Goal: Transaction & Acquisition: Purchase product/service

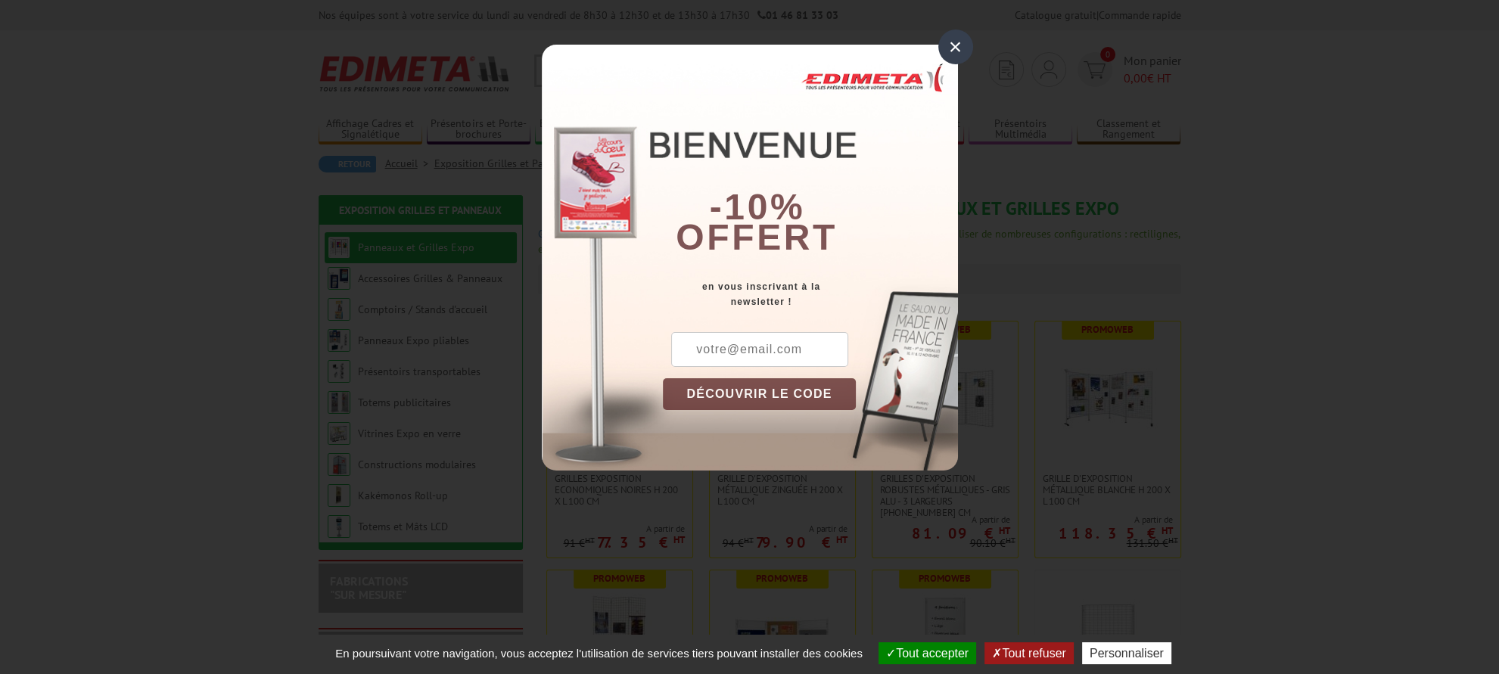
click at [948, 51] on div "×" at bounding box center [955, 47] width 35 height 35
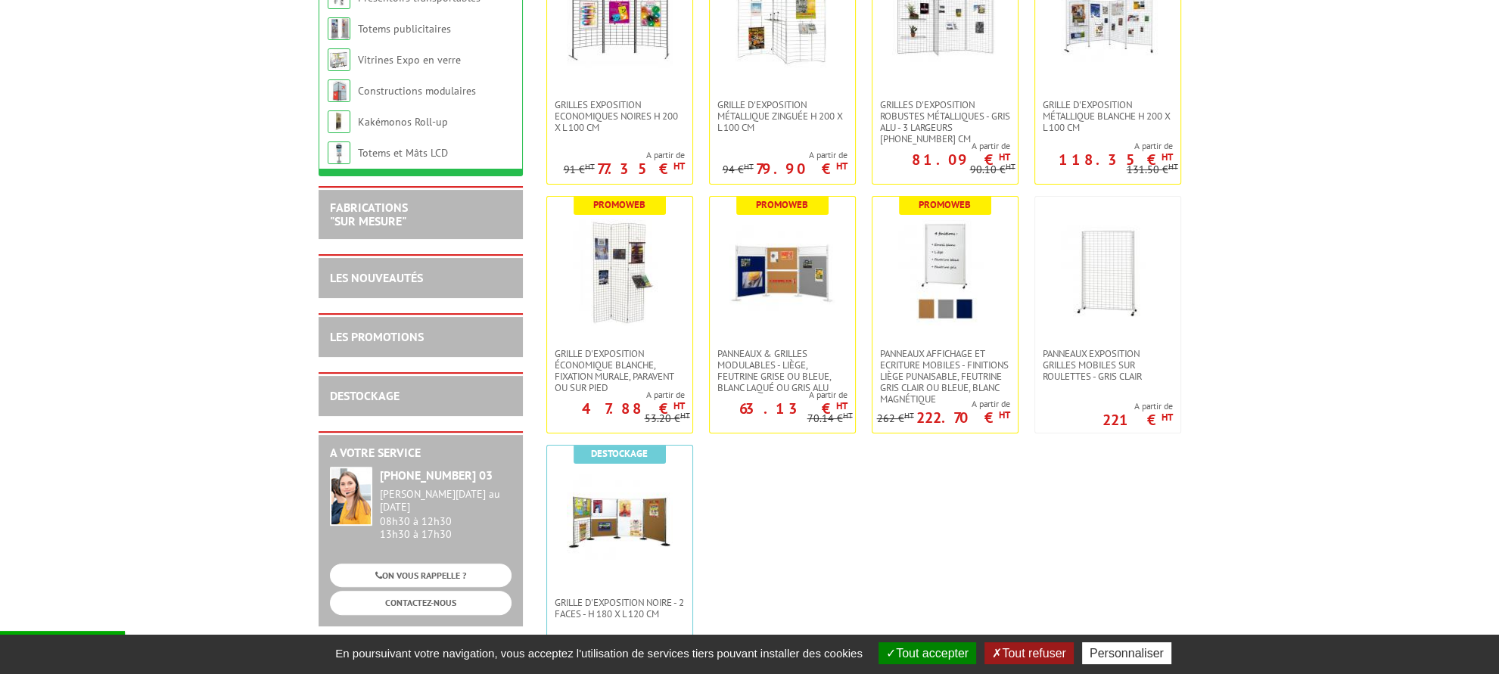
scroll to position [378, 0]
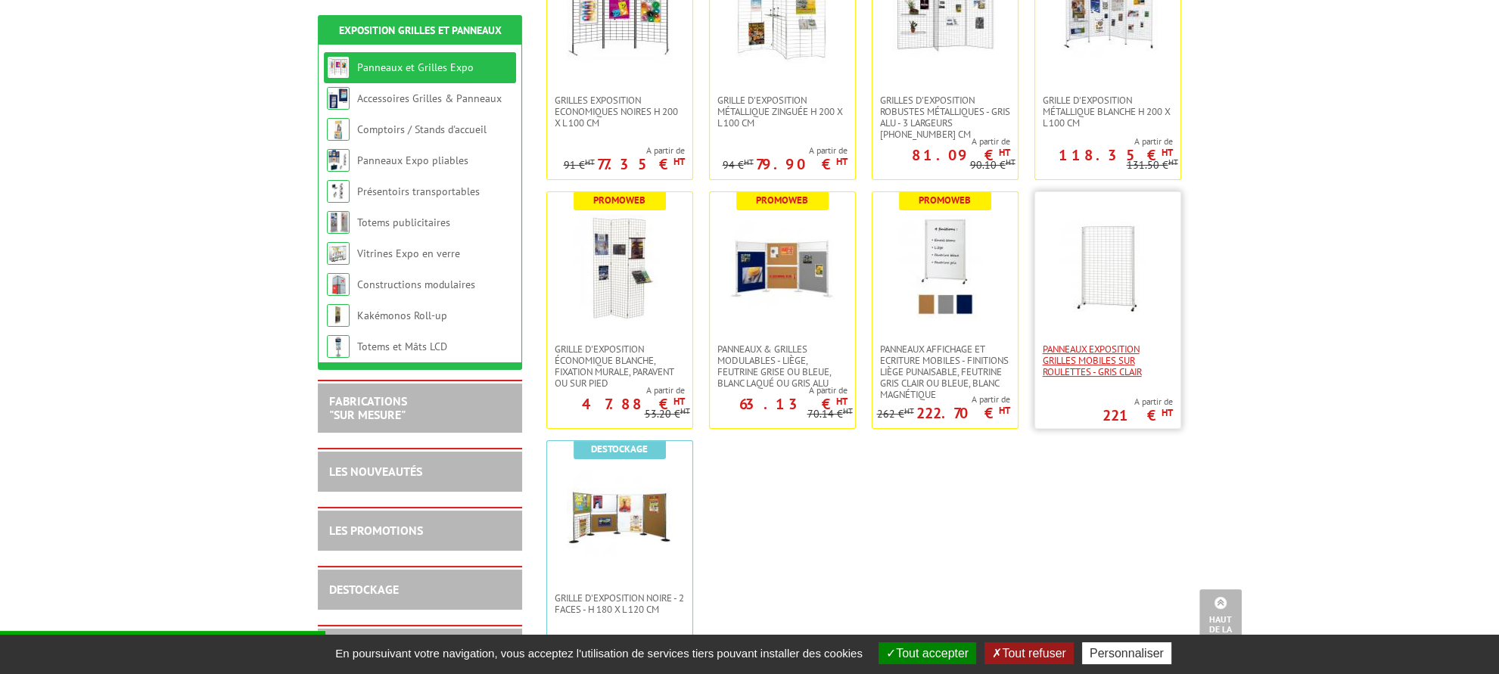
click at [1119, 350] on span "Panneaux Exposition Grilles mobiles sur roulettes - gris clair" at bounding box center [1108, 361] width 130 height 34
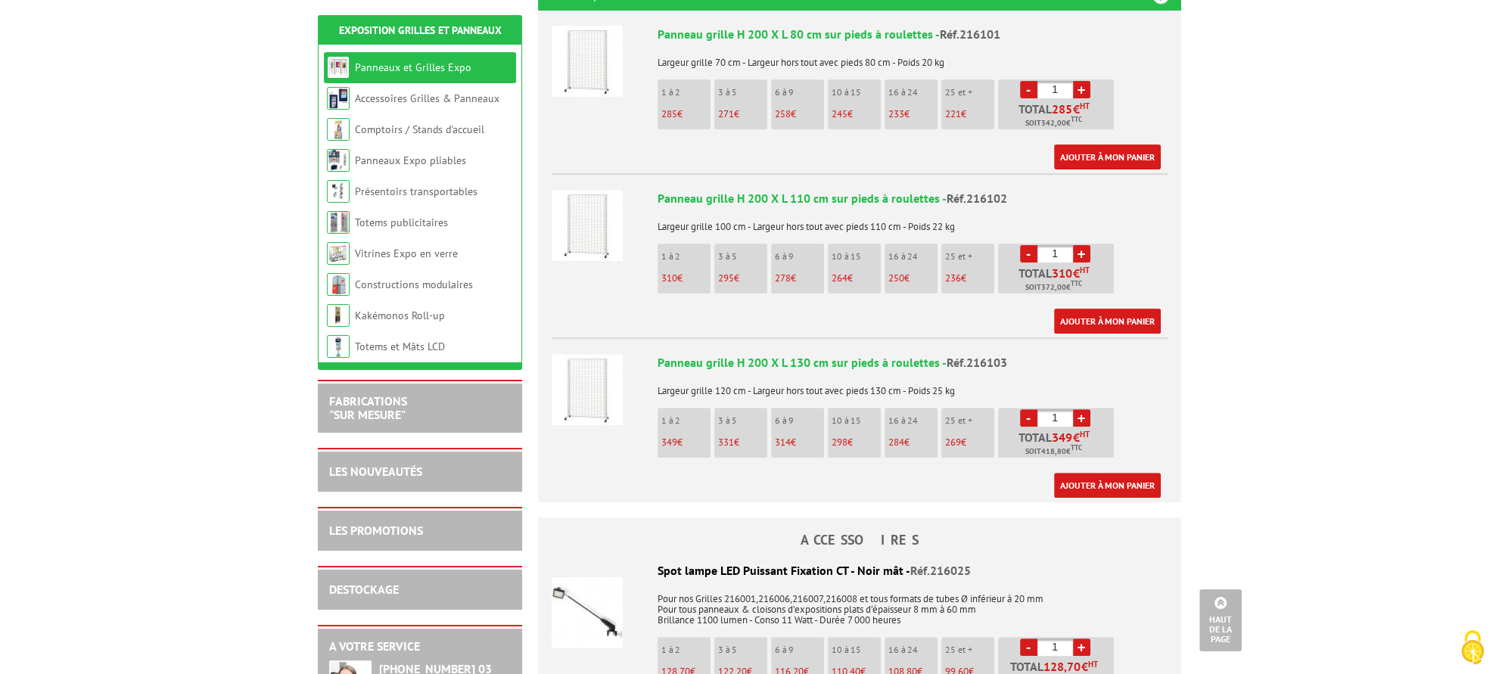
scroll to position [530, 0]
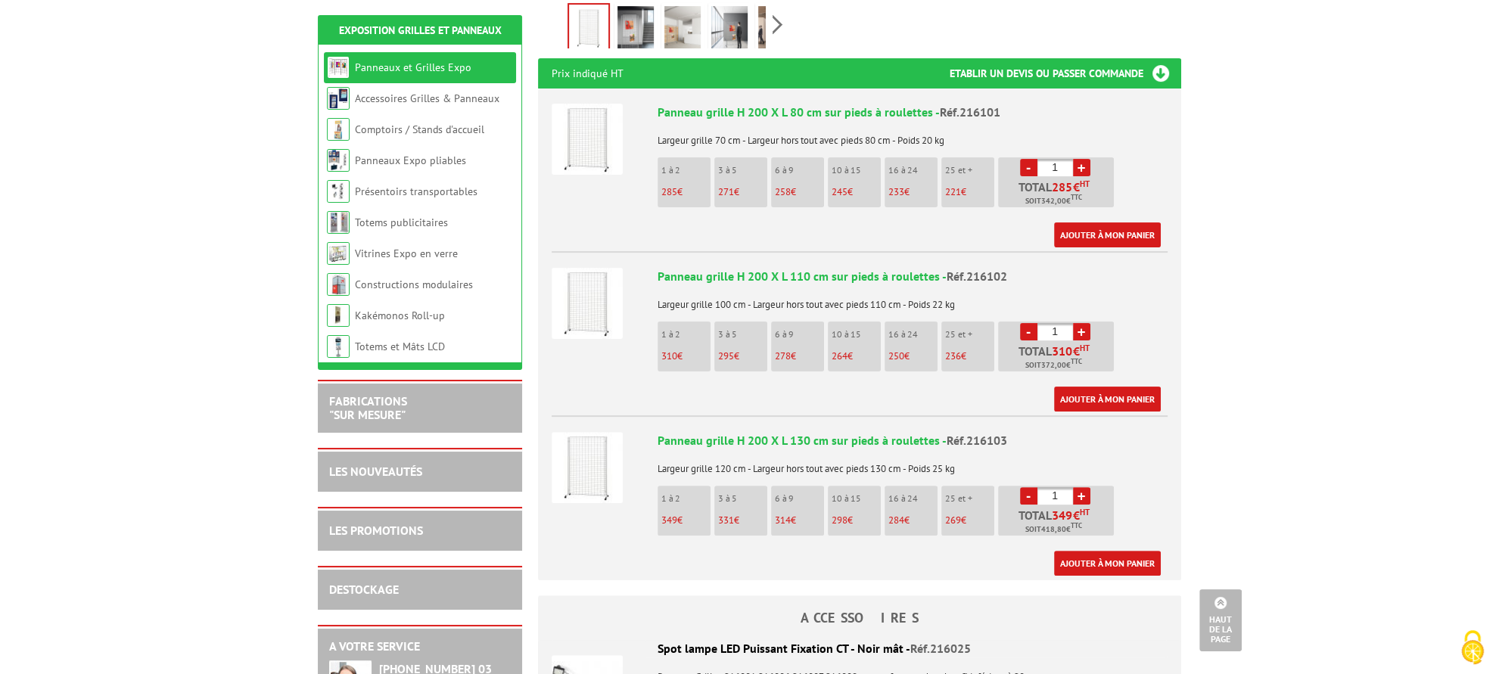
click at [589, 437] on img at bounding box center [587, 467] width 71 height 71
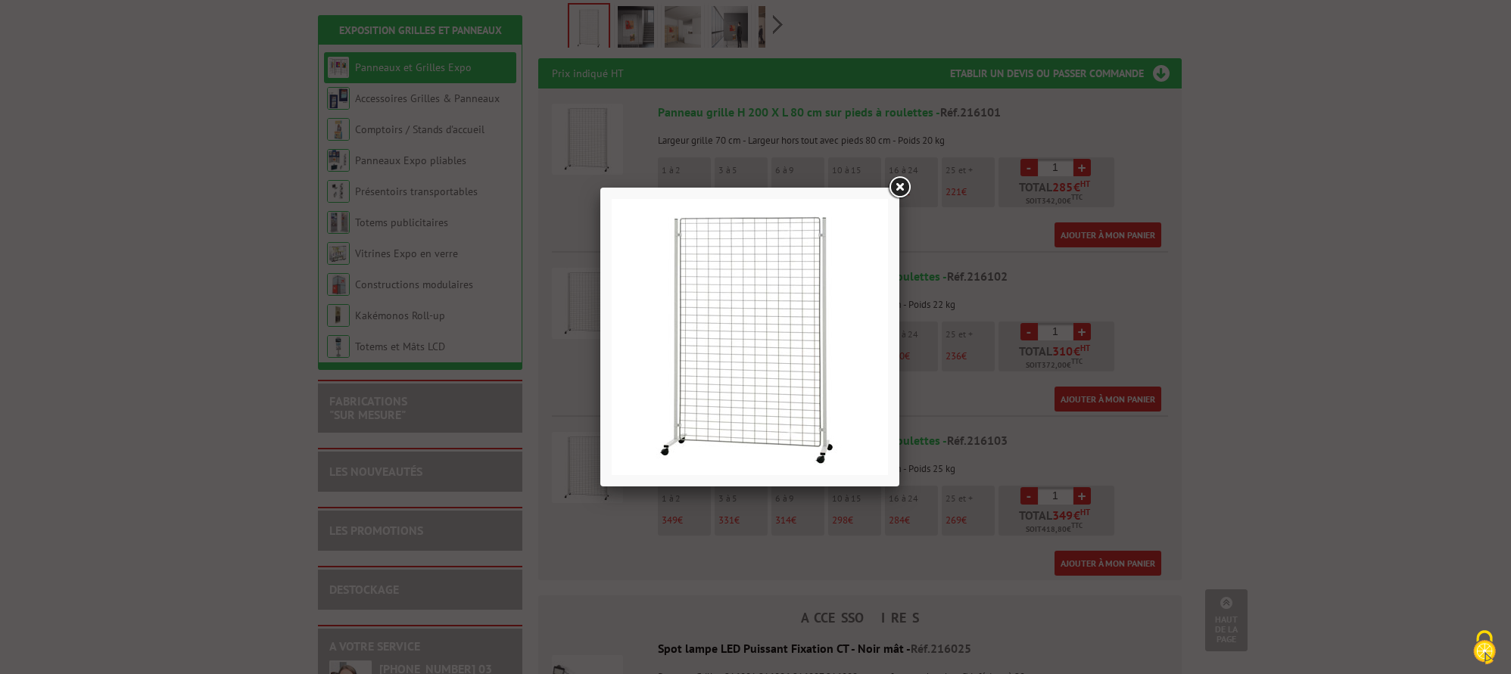
click at [904, 183] on link at bounding box center [898, 187] width 27 height 27
